Goal: Transaction & Acquisition: Purchase product/service

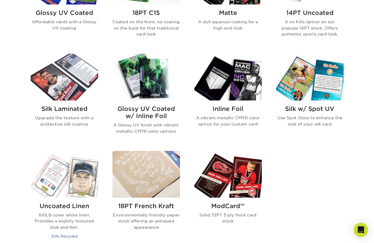
scroll to position [417, 0]
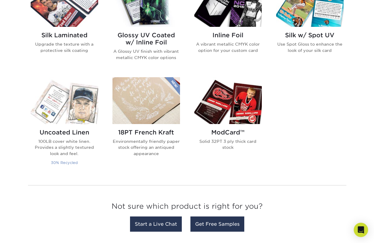
click at [82, 116] on img at bounding box center [65, 100] width 68 height 47
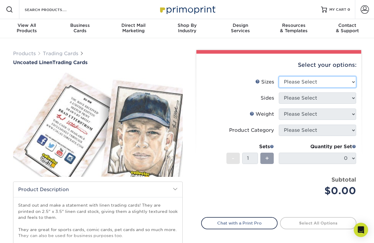
click at [347, 81] on select "Please Select 2.5" x 3.5"" at bounding box center [317, 81] width 77 height 11
select select "2.50x3.50"
click at [279, 76] on select "Please Select 2.5" x 3.5"" at bounding box center [317, 81] width 77 height 11
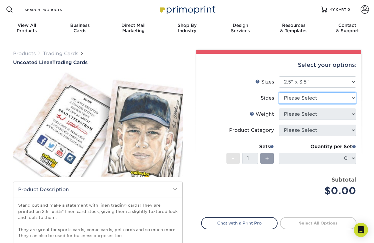
click at [301, 99] on select "Please Select Print Both Sides Print Front Only" at bounding box center [317, 97] width 77 height 11
select select "13abbda7-1d64-4f25-8bb2-c179b224825d"
click at [279, 92] on select "Please Select Print Both Sides Print Front Only" at bounding box center [317, 97] width 77 height 11
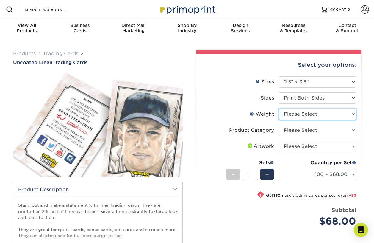
click at [339, 114] on select "Please Select 100LB" at bounding box center [317, 113] width 77 height 11
select select "100LB"
click at [279, 108] on select "Please Select 100LB" at bounding box center [317, 113] width 77 height 11
